Goal: Transaction & Acquisition: Purchase product/service

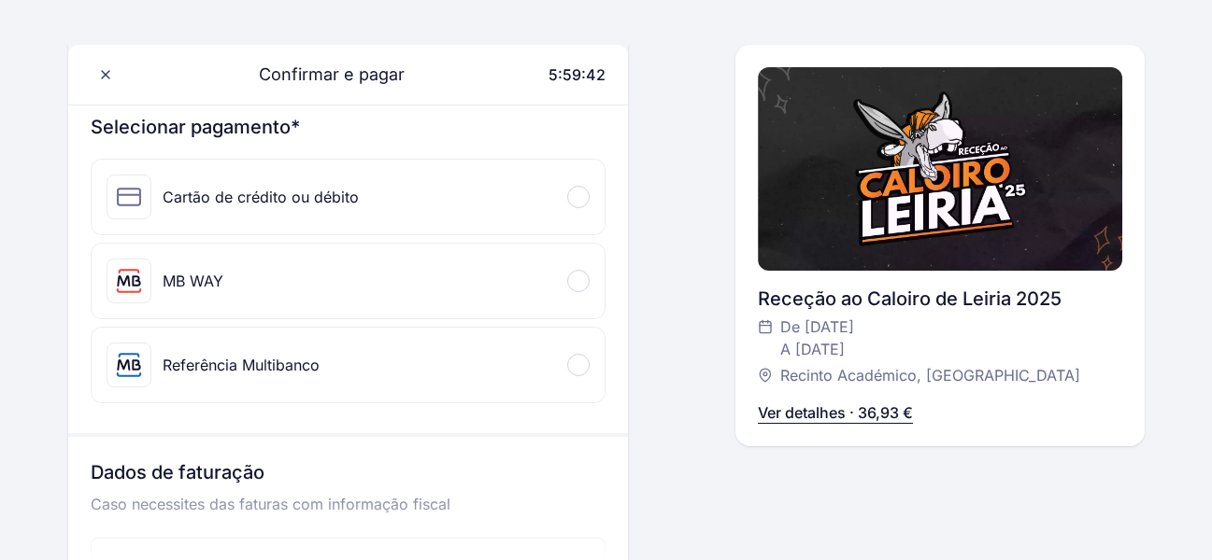
scroll to position [216, 0]
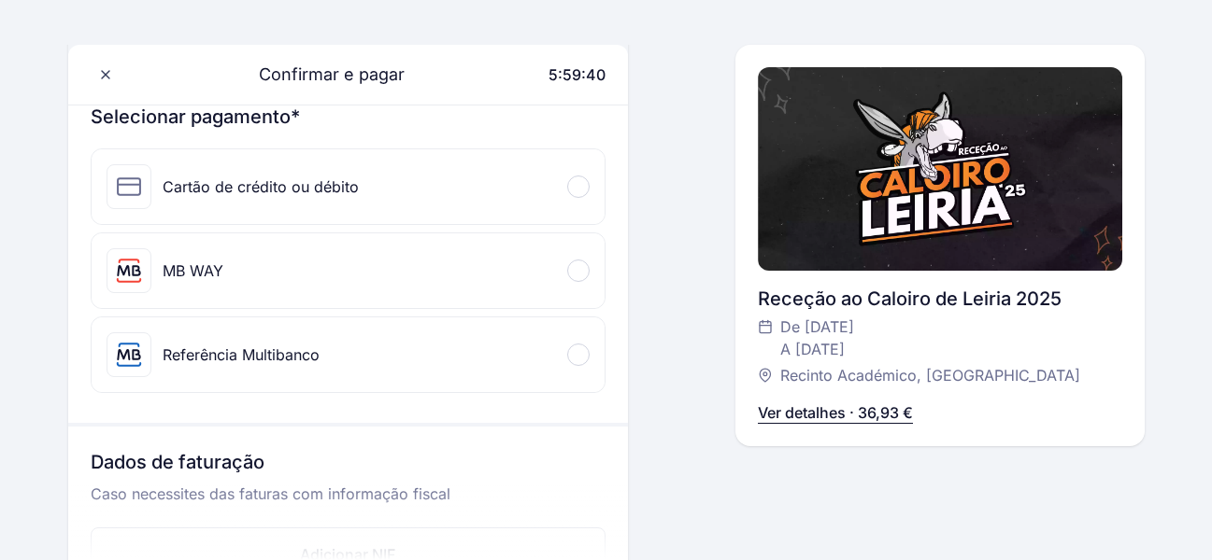
click at [521, 287] on div "MB WAY" at bounding box center [348, 271] width 513 height 75
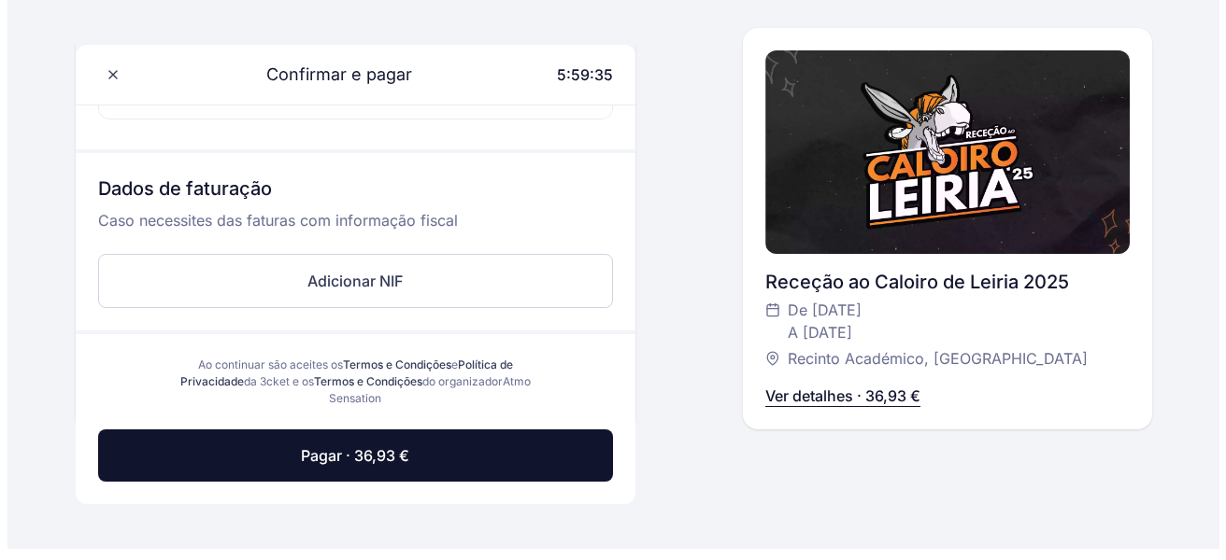
scroll to position [625, 0]
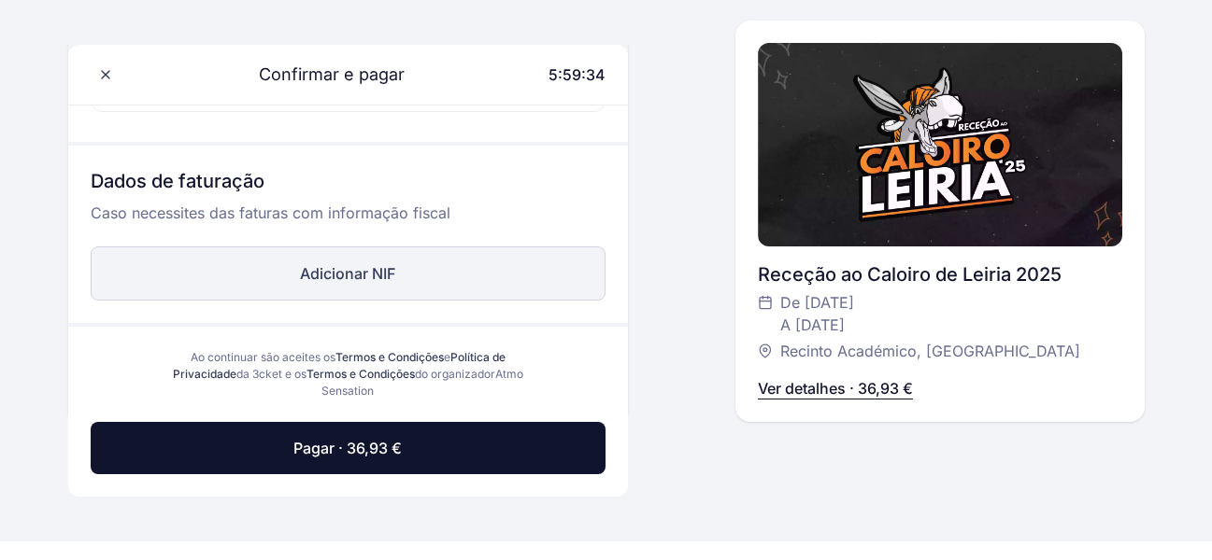
click at [408, 274] on button "Adicionar NIF" at bounding box center [348, 274] width 515 height 54
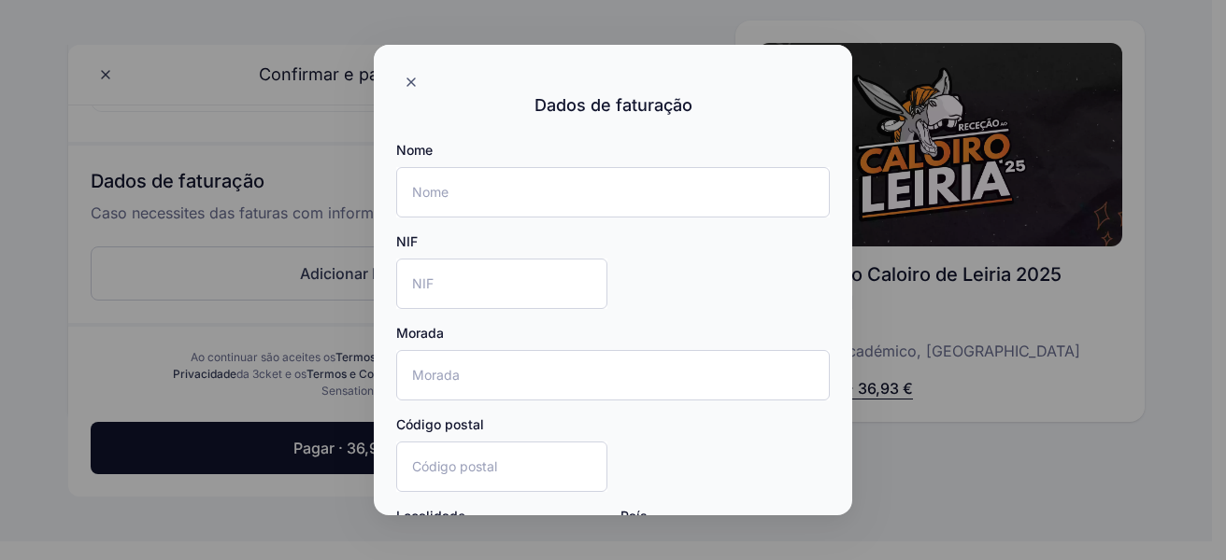
scroll to position [36, 0]
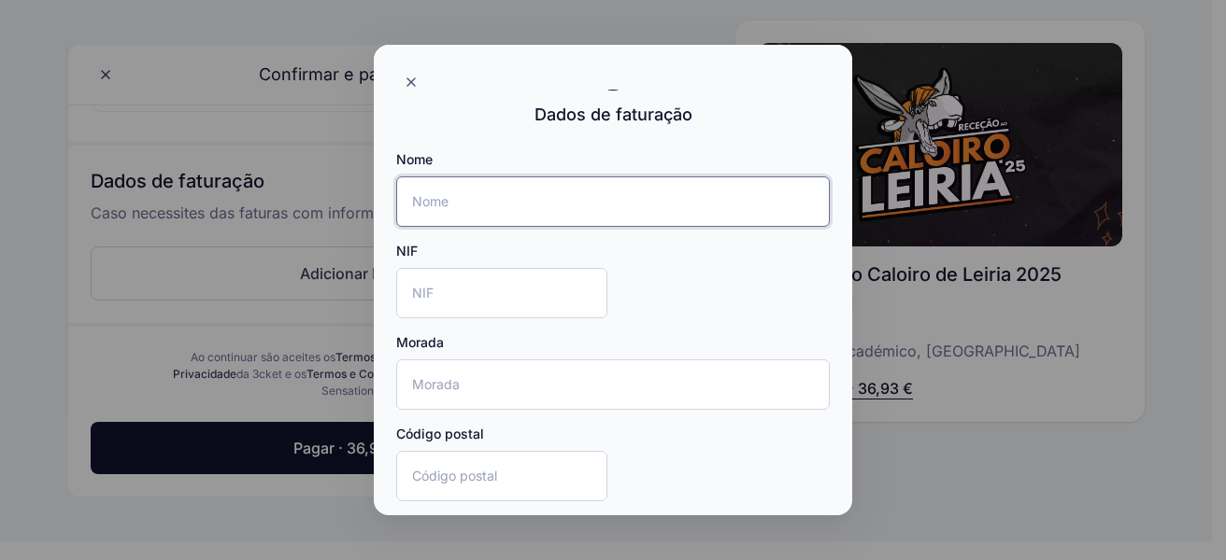
click at [696, 183] on input "Nome" at bounding box center [612, 202] width 433 height 50
type input "Simão Gomes"
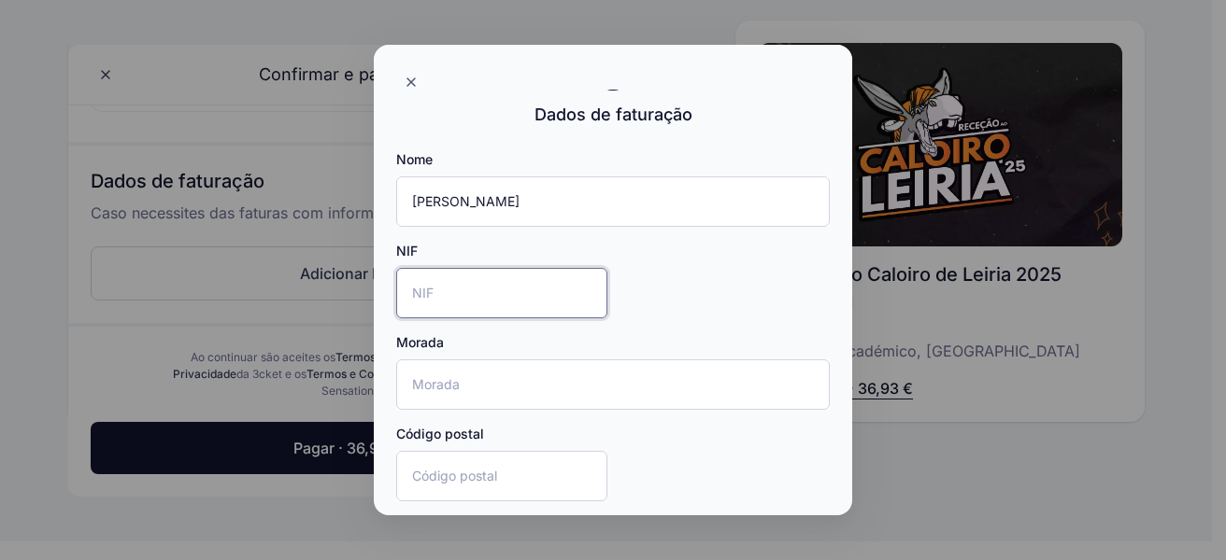
click at [511, 308] on input "NIF" at bounding box center [501, 293] width 211 height 50
type input "256417504"
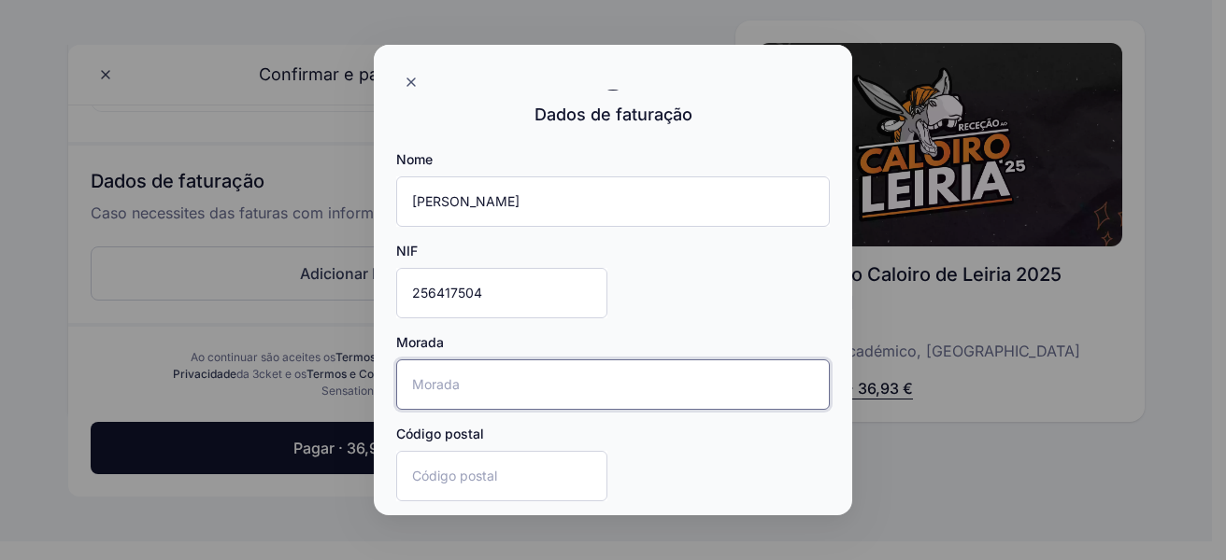
click at [458, 390] on input "Morada" at bounding box center [612, 385] width 433 height 50
type input "Rua Joaquim Domingos"
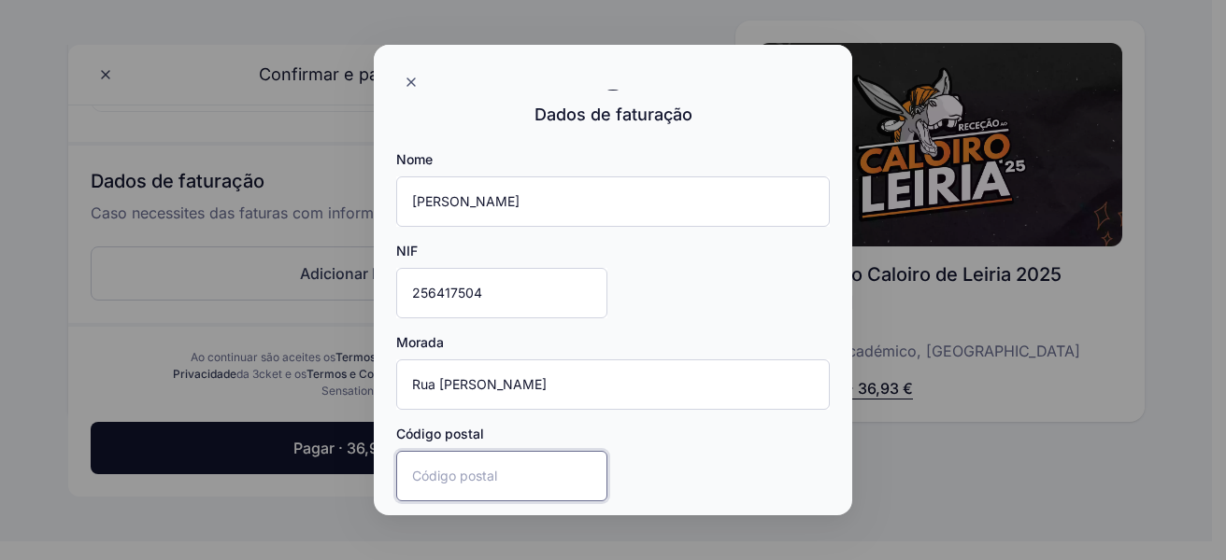
click at [444, 479] on input "Código postal" at bounding box center [501, 476] width 211 height 50
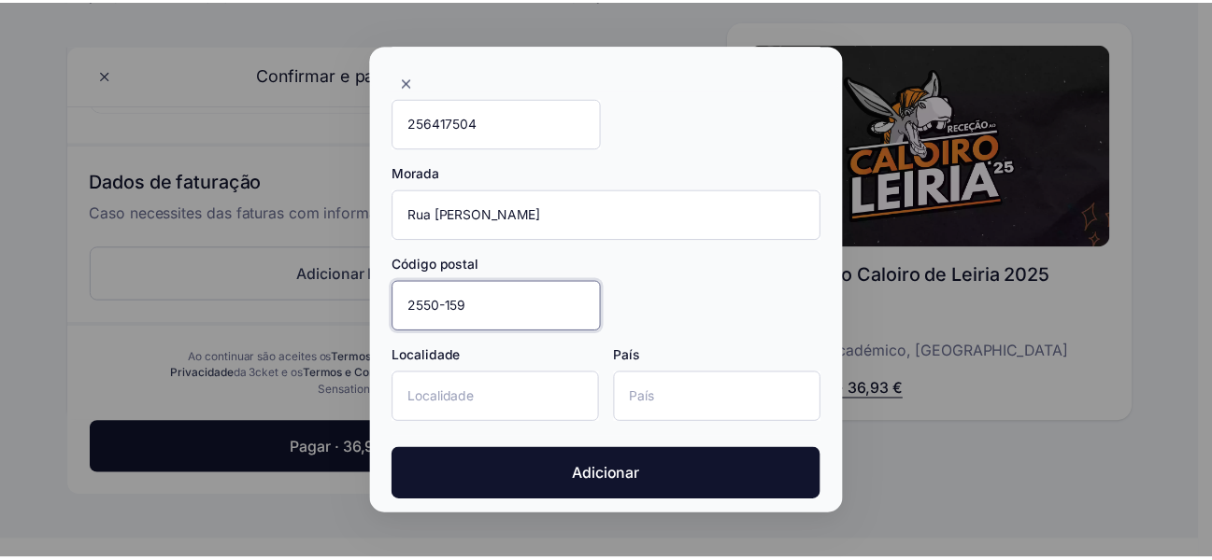
scroll to position [215, 0]
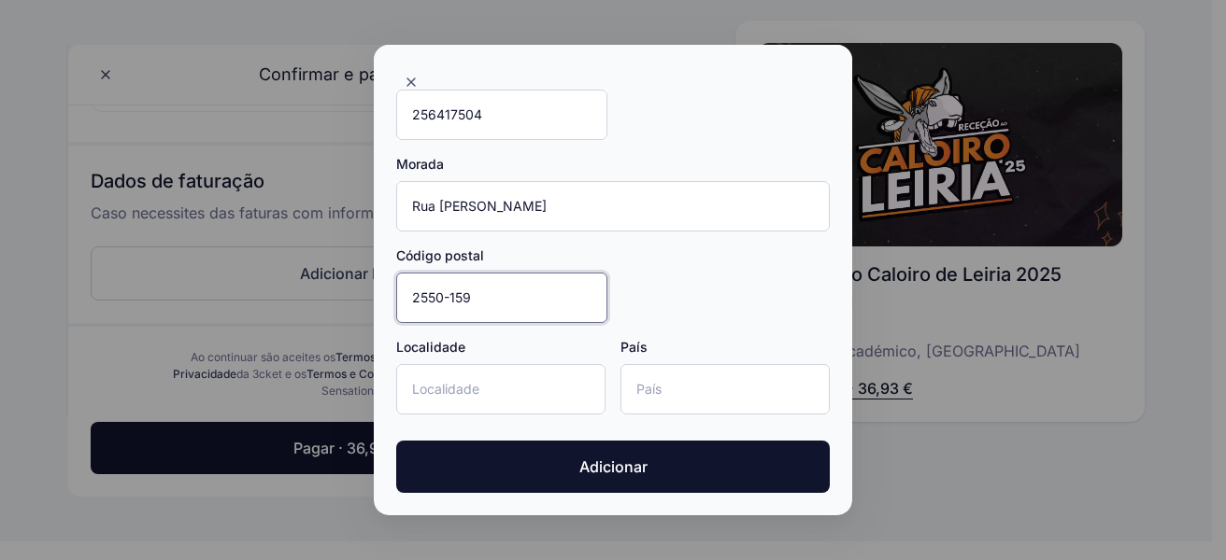
type input "2550-159"
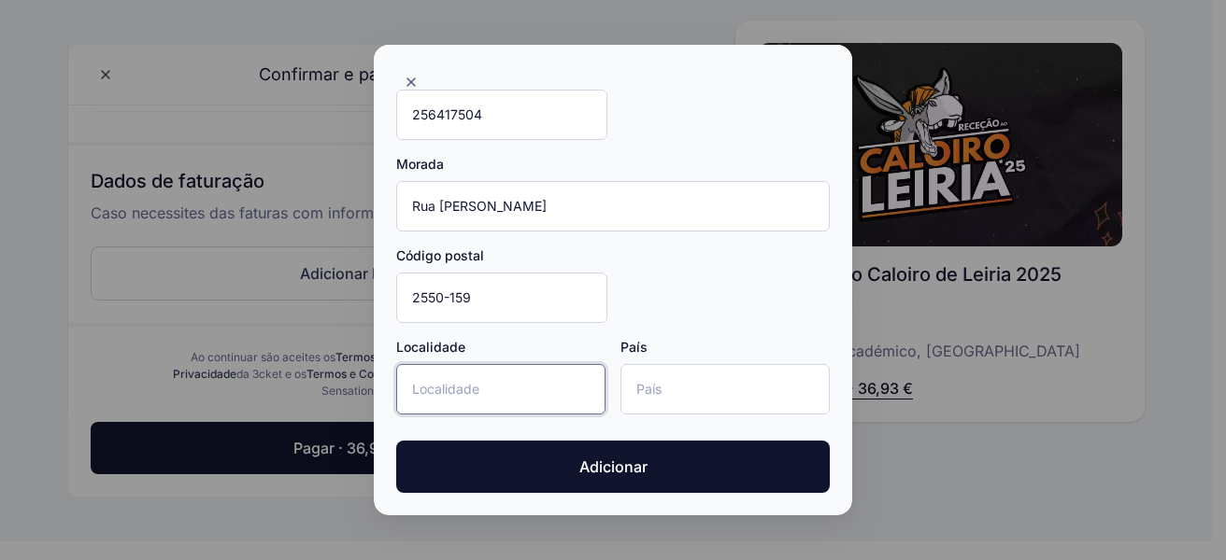
click at [470, 393] on input "Localidade" at bounding box center [500, 389] width 209 height 50
type input "Cadaval"
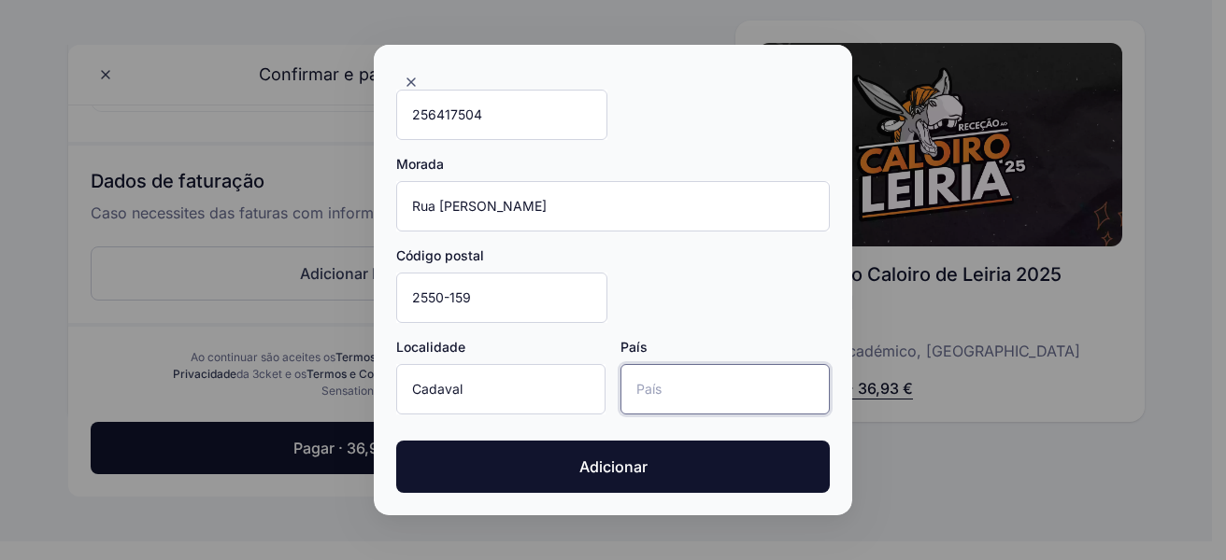
click at [670, 391] on input "País" at bounding box center [724, 389] width 209 height 50
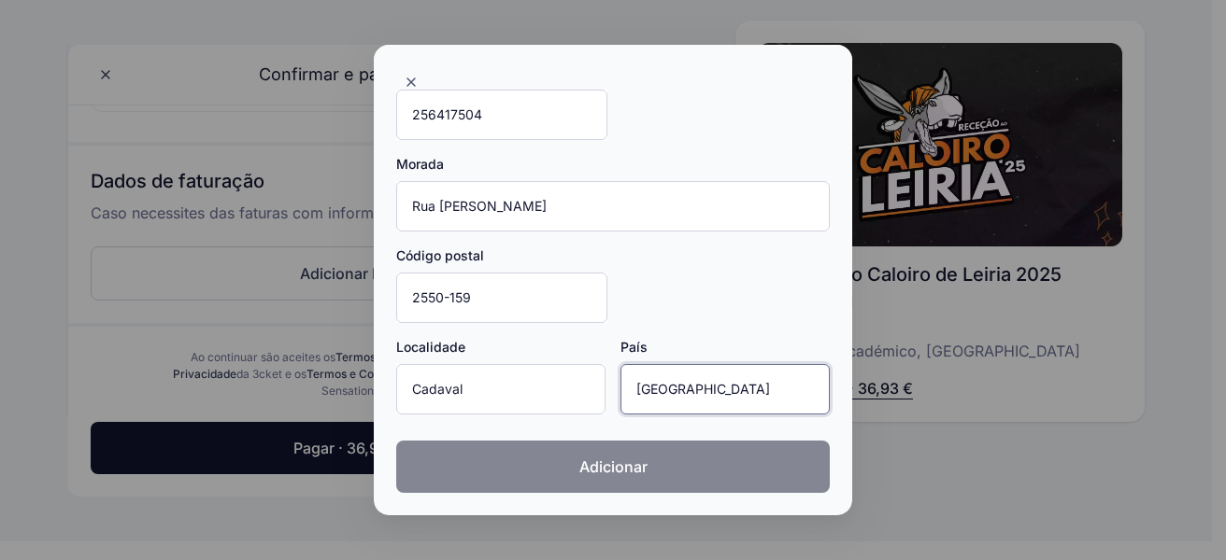
type input "Portugal"
click at [610, 465] on span "Adicionar" at bounding box center [613, 467] width 68 height 22
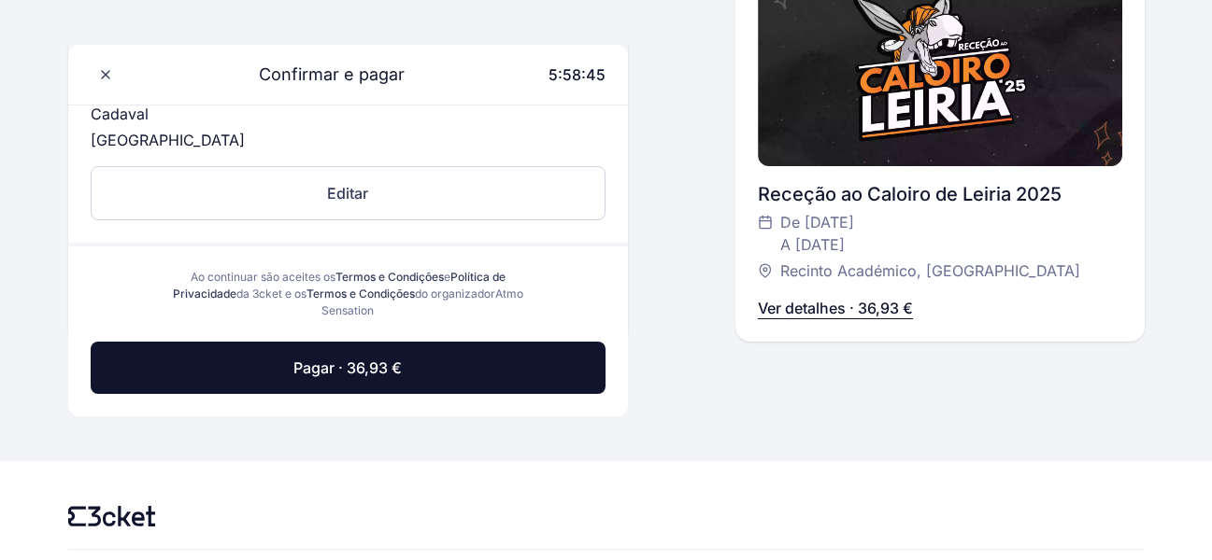
scroll to position [934, 0]
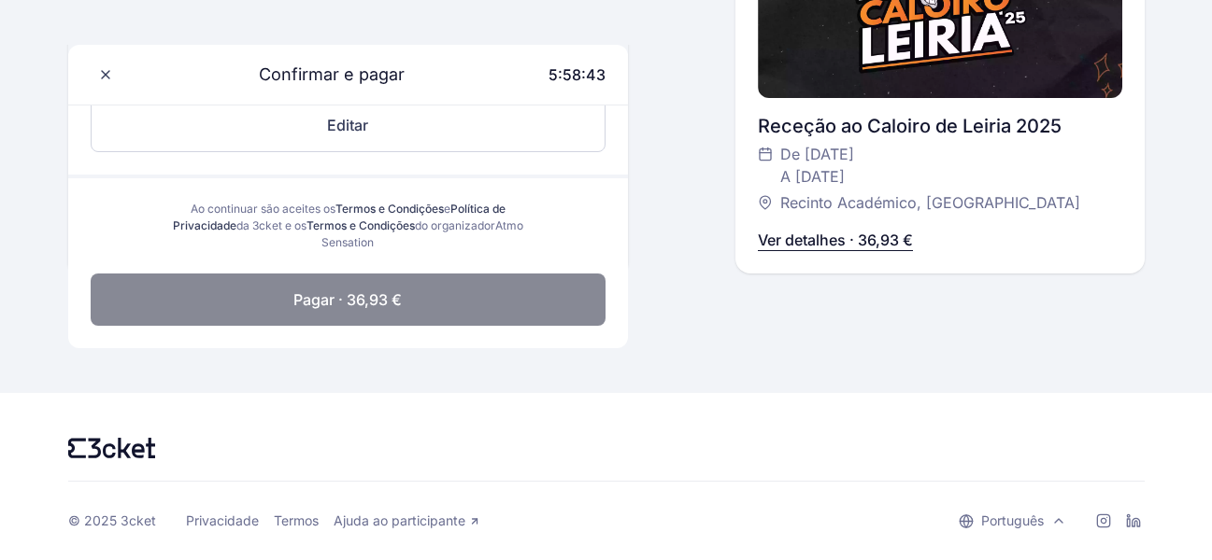
click at [497, 284] on button "Pagar · 36,93 €" at bounding box center [348, 300] width 515 height 52
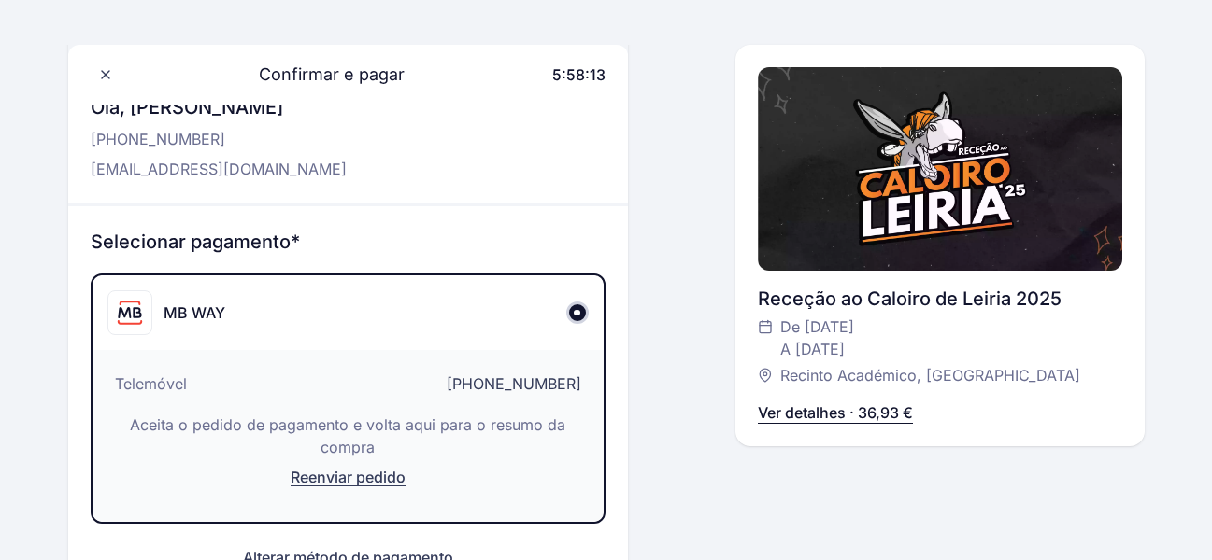
scroll to position [0, 0]
